Goal: Task Accomplishment & Management: Use online tool/utility

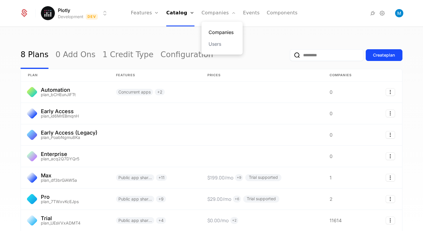
click at [222, 30] on link "Companies" at bounding box center [222, 32] width 27 height 7
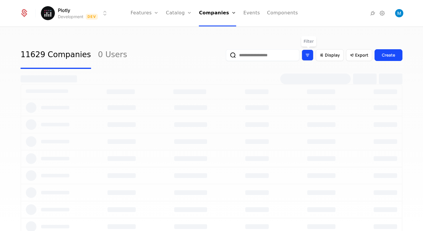
click at [309, 54] on icon "Filter options" at bounding box center [307, 55] width 5 height 5
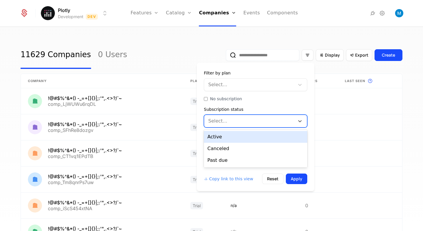
click at [225, 120] on div at bounding box center [250, 121] width 82 height 8
click at [230, 116] on div "Select..." at bounding box center [249, 121] width 90 height 11
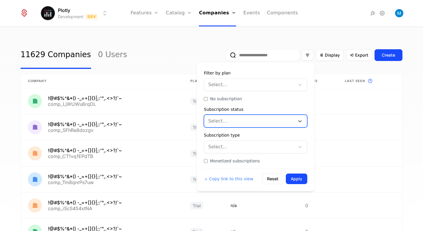
click at [228, 143] on div at bounding box center [250, 147] width 82 height 8
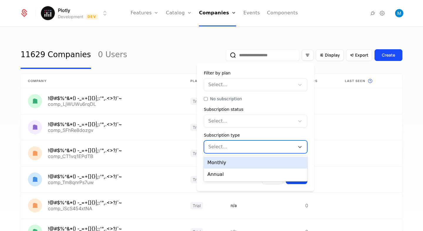
click at [224, 149] on div at bounding box center [250, 147] width 82 height 8
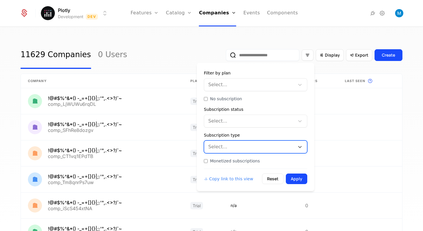
click at [226, 89] on div "Select..." at bounding box center [249, 85] width 90 height 11
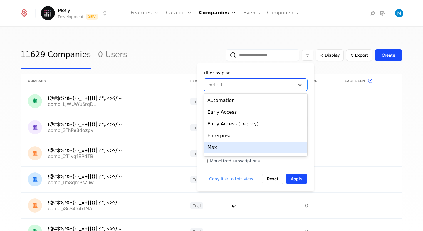
click at [222, 145] on div "Max" at bounding box center [255, 148] width 103 height 12
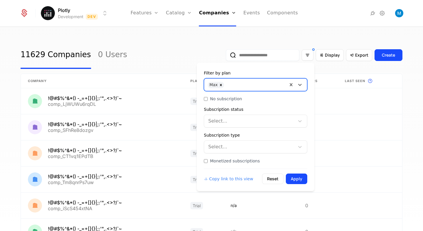
click at [237, 80] on div at bounding box center [255, 84] width 57 height 8
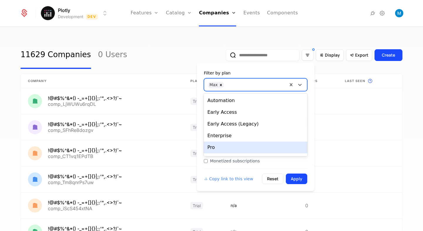
click at [220, 144] on div "Pro" at bounding box center [255, 148] width 103 height 12
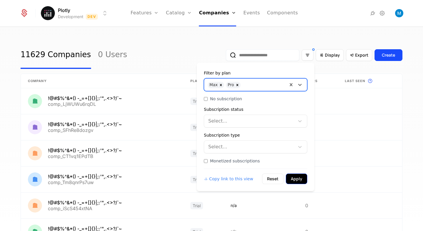
click at [297, 176] on button "Apply" at bounding box center [296, 179] width 21 height 11
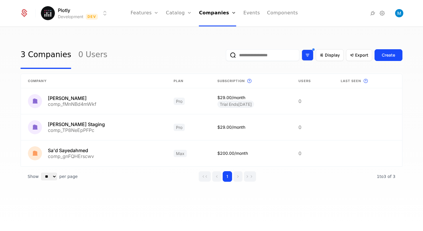
click at [309, 60] on div "Filter options" at bounding box center [308, 55] width 12 height 11
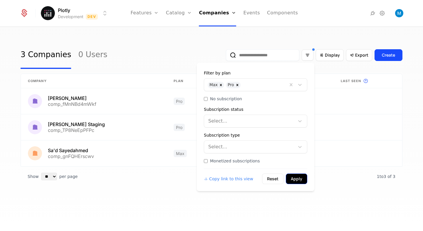
click at [296, 178] on button "Apply" at bounding box center [296, 179] width 21 height 11
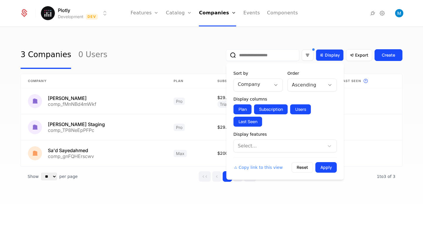
click at [335, 53] on span "Display" at bounding box center [332, 55] width 15 height 6
click at [273, 142] on div "Select..." at bounding box center [279, 146] width 90 height 11
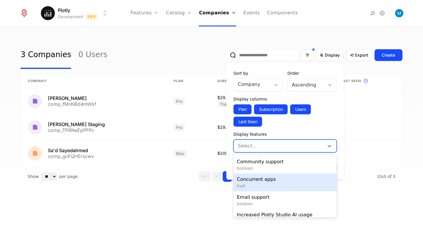
click at [276, 179] on span "Concurrent apps" at bounding box center [285, 179] width 96 height 7
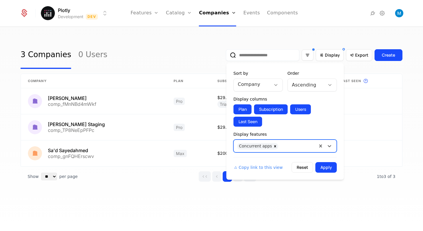
click at [286, 144] on div at bounding box center [297, 146] width 32 height 8
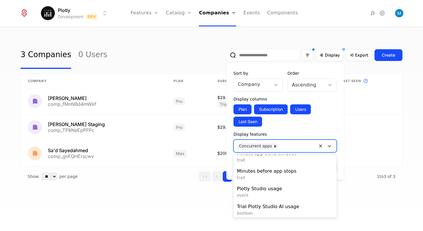
scroll to position [81, 0]
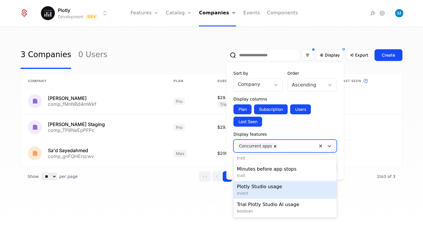
click at [283, 189] on span "Plotly Studio usage" at bounding box center [285, 187] width 96 height 7
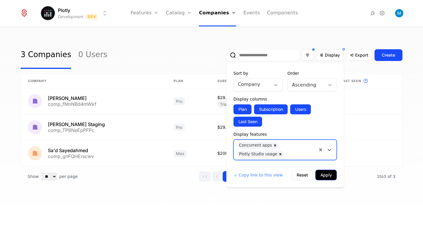
click at [325, 174] on button "Apply" at bounding box center [325, 175] width 21 height 11
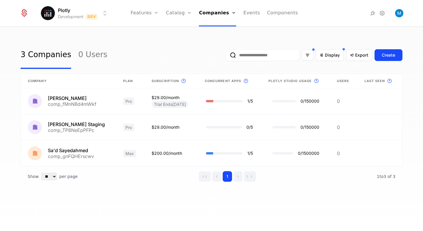
click at [80, 14] on html "Plotly Development Dev Features Features Flags Catalog Plans Add Ons Credits Co…" at bounding box center [211, 115] width 423 height 231
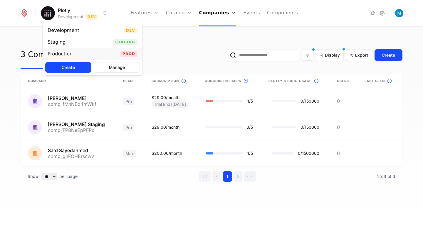
click at [68, 53] on div "Production" at bounding box center [60, 54] width 25 height 5
